Goal: Task Accomplishment & Management: Manage account settings

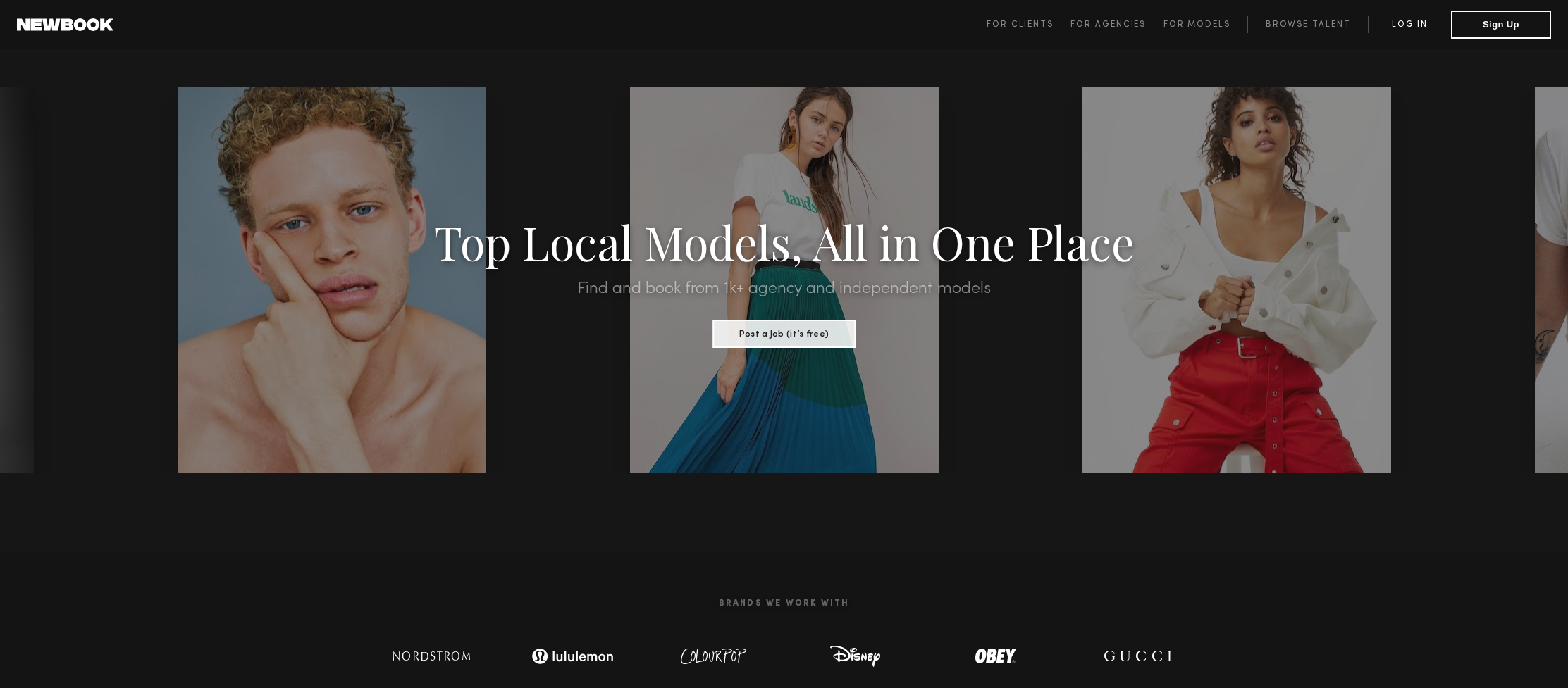
click at [1403, 23] on link "Log in" at bounding box center [1410, 24] width 84 height 17
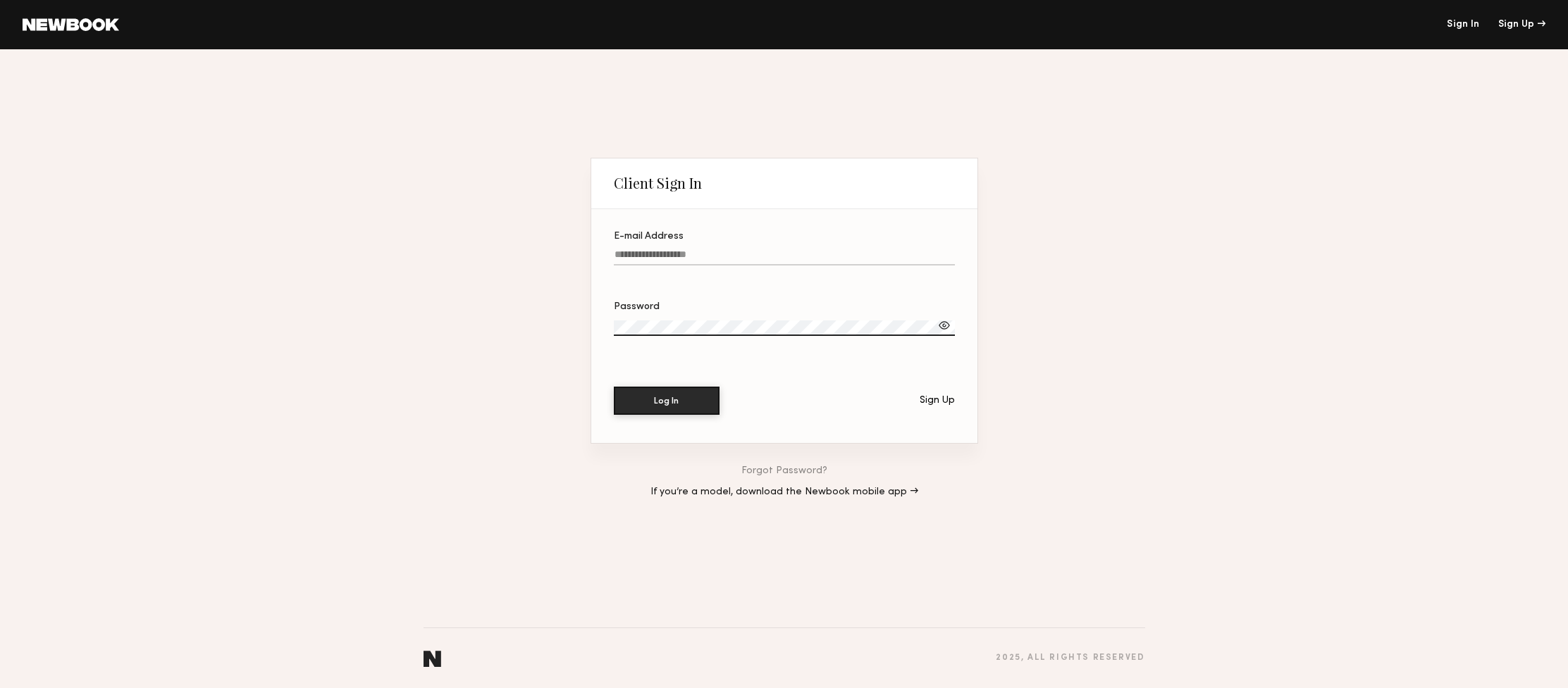
click at [696, 251] on input "E-mail Address" at bounding box center [784, 258] width 341 height 16
click at [703, 249] on label "E-mail Address Required" at bounding box center [784, 256] width 341 height 48
click at [703, 250] on input "E-mail Address Required" at bounding box center [784, 258] width 341 height 16
type input "**********"
click at [667, 401] on button "Log In" at bounding box center [667, 400] width 105 height 28
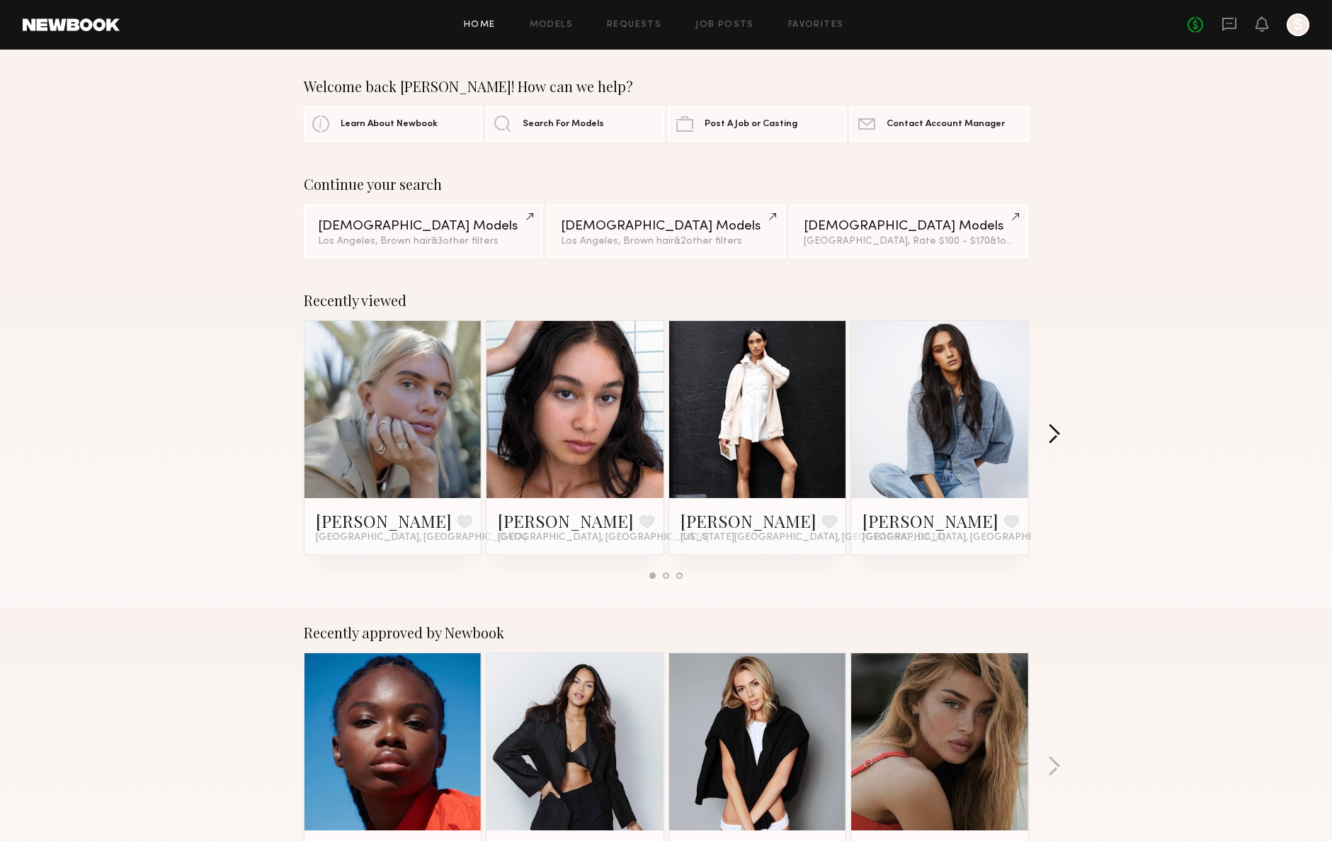
click at [1048, 429] on button "button" at bounding box center [1054, 435] width 13 height 23
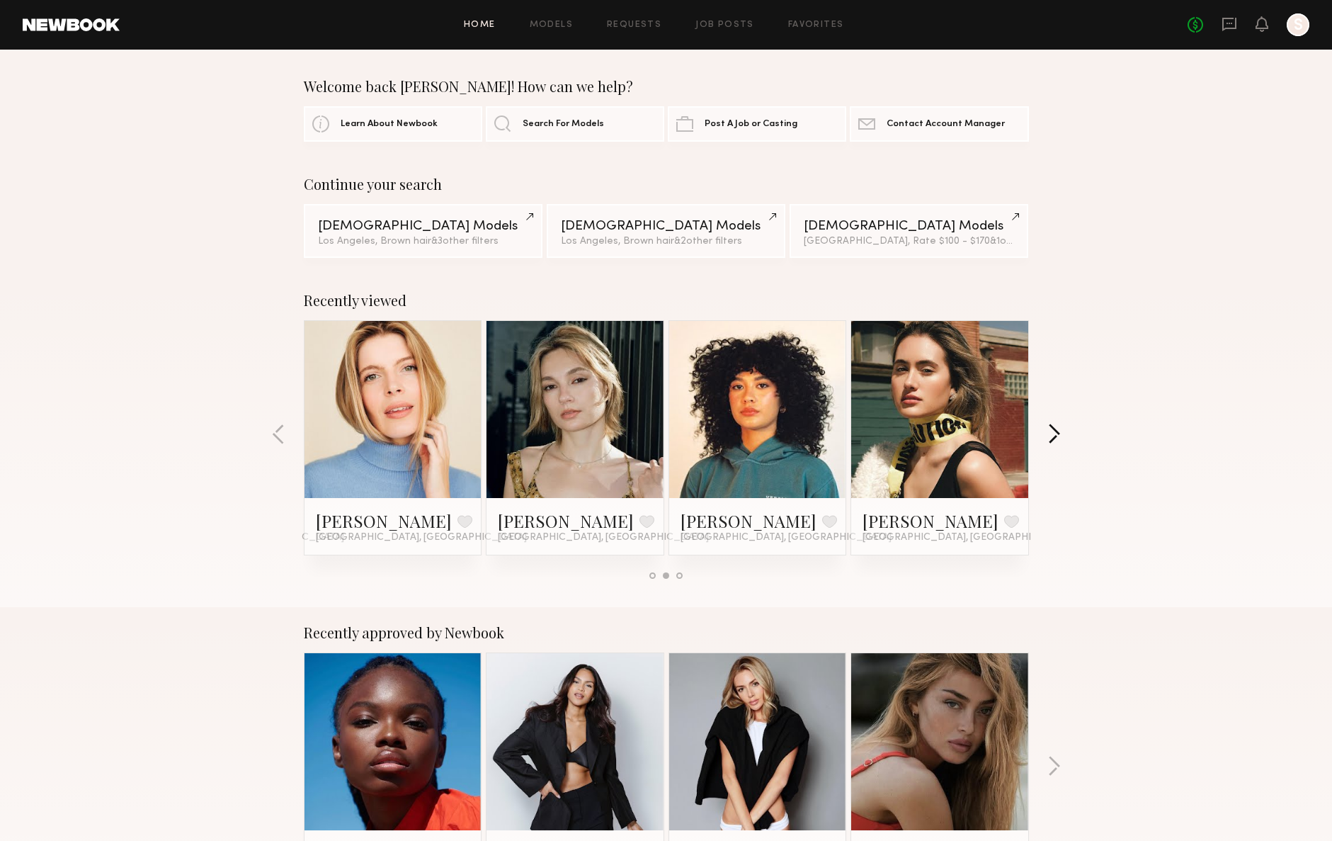
click at [1058, 430] on button "button" at bounding box center [1054, 435] width 13 height 23
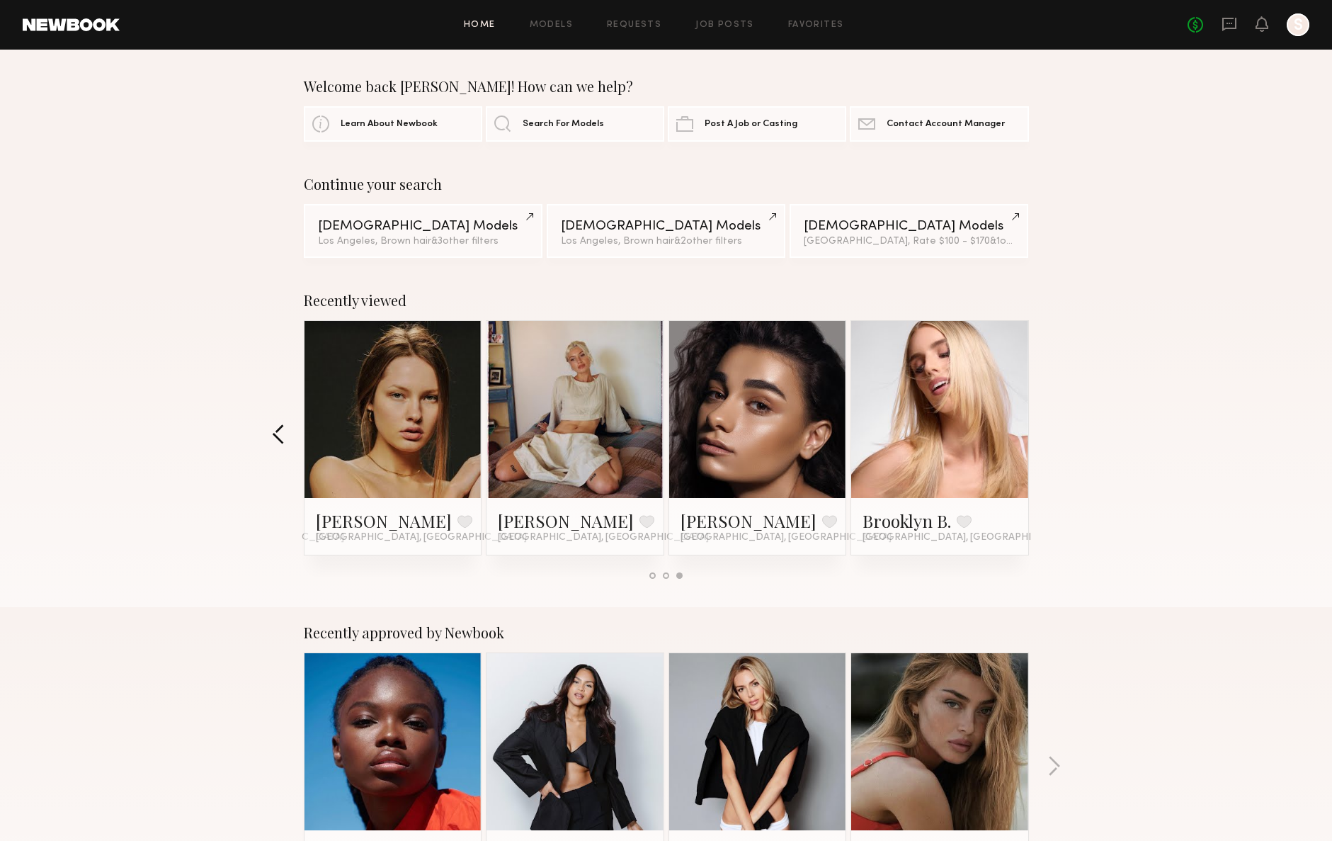
click at [277, 434] on button "button" at bounding box center [278, 435] width 13 height 23
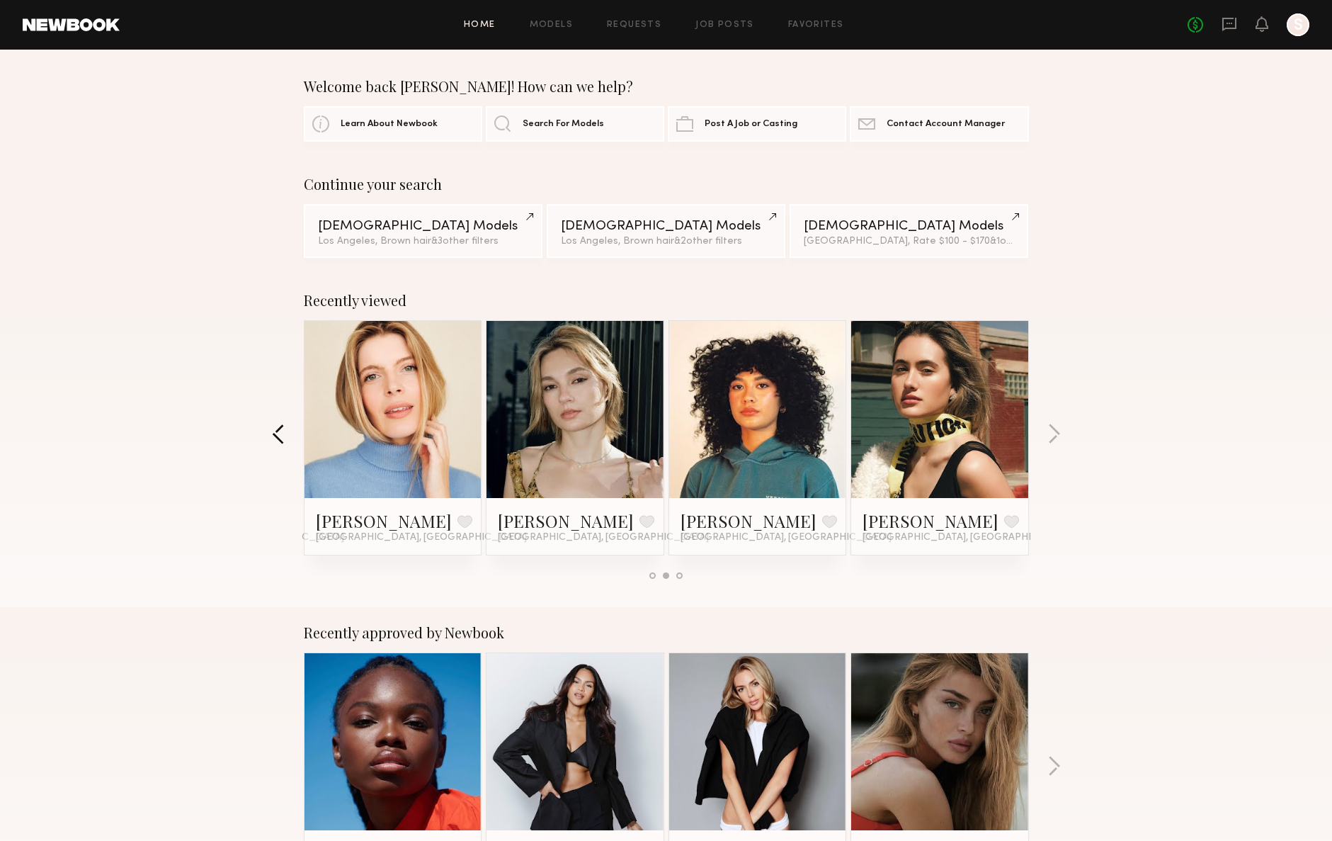
click at [277, 434] on button "button" at bounding box center [278, 435] width 13 height 23
